Goal: Book appointment/travel/reservation

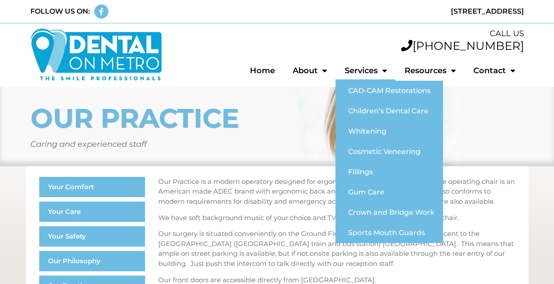
click at [374, 70] on link "Services" at bounding box center [365, 70] width 60 height 20
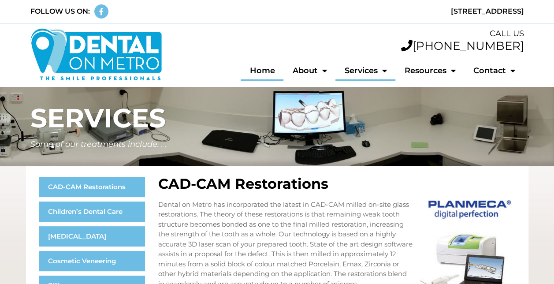
click at [268, 76] on link "Home" at bounding box center [262, 70] width 43 height 20
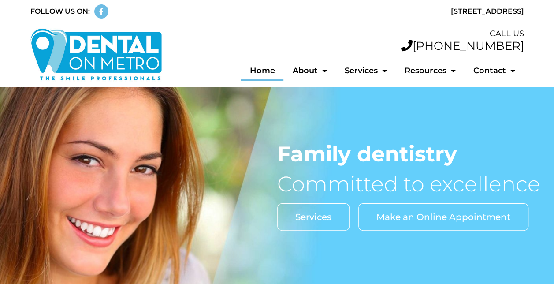
click at [420, 215] on span "Make an Online Appointment" at bounding box center [443, 216] width 134 height 9
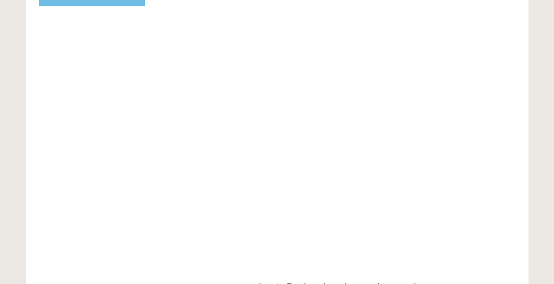
scroll to position [397, 0]
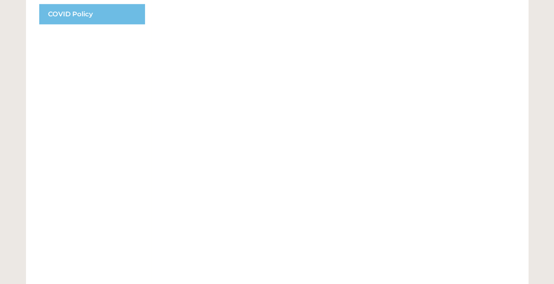
click at [517, 213] on div "Make an online appointment Can't find a slot that suits you? Contact our front …" at bounding box center [340, 70] width 377 height 603
